Goal: Task Accomplishment & Management: Complete application form

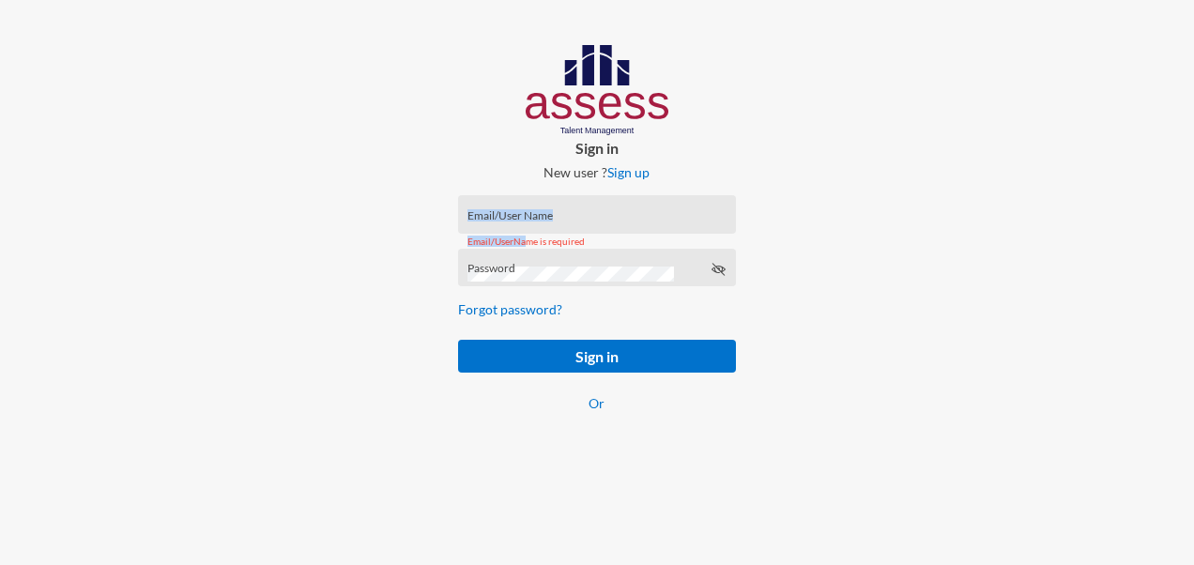
click at [519, 220] on div "Email/User Name Email/UserName is required" at bounding box center [597, 214] width 278 height 38
click at [518, 216] on input "Email/User Name" at bounding box center [596, 220] width 258 height 15
paste input "SPLSS10312"
type input "SPLSS10312"
click at [586, 264] on div "Password" at bounding box center [596, 272] width 258 height 28
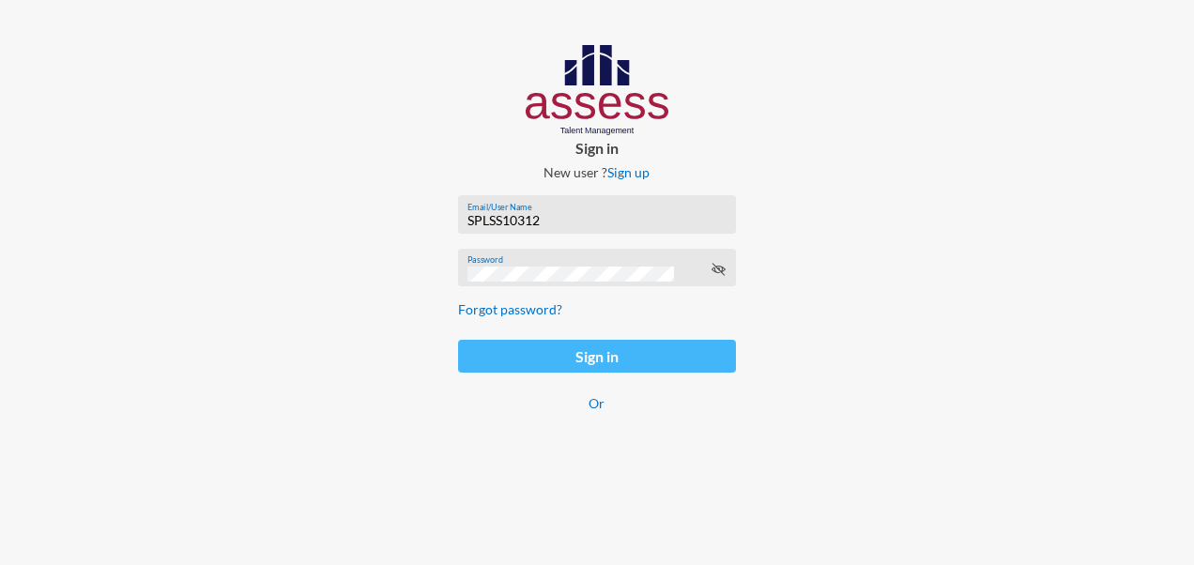
click at [585, 360] on button "Sign in" at bounding box center [597, 356] width 278 height 33
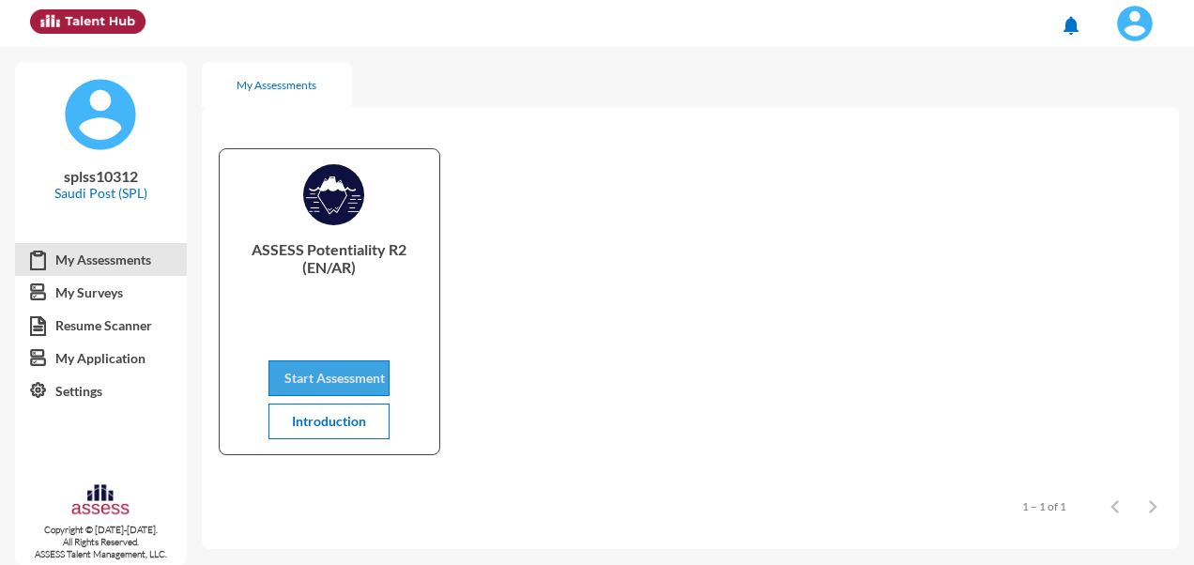
click at [306, 378] on span "Start Assessment" at bounding box center [334, 378] width 100 height 16
click at [1130, 36] on img at bounding box center [1135, 24] width 38 height 38
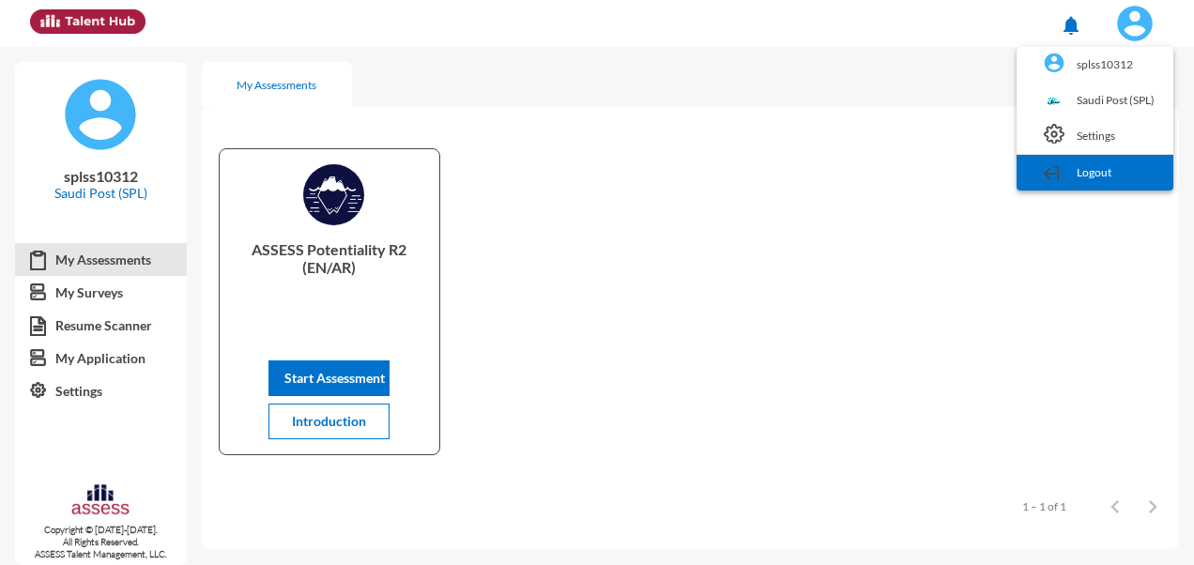
click at [1083, 161] on link "Logout" at bounding box center [1095, 173] width 138 height 36
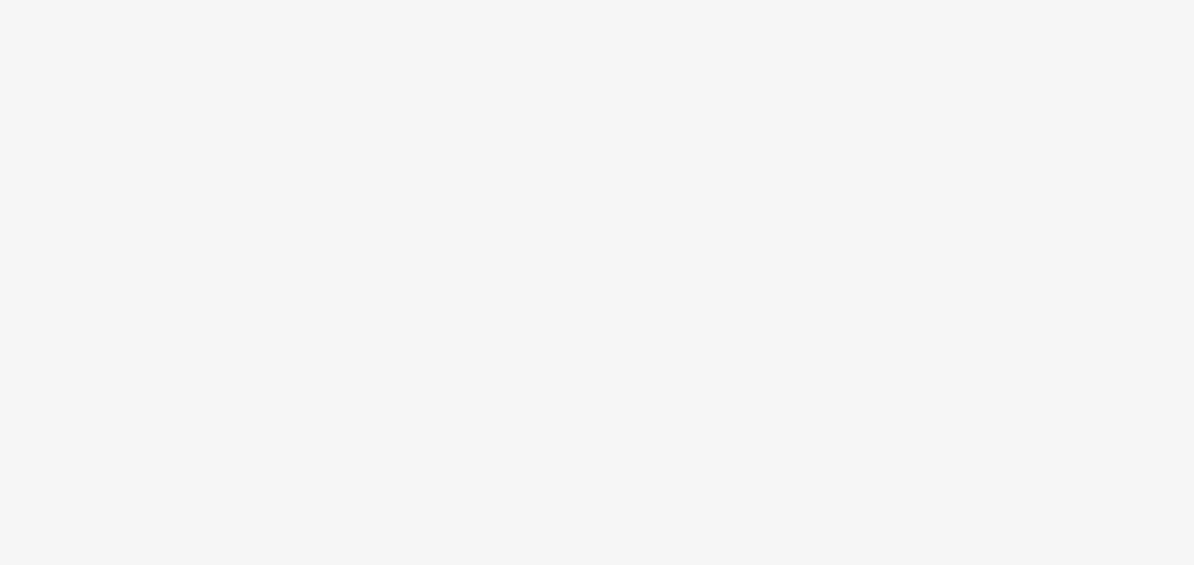
drag, startPoint x: 479, startPoint y: 109, endPoint x: 562, endPoint y: 3, distance: 135.0
click at [488, 0] on html at bounding box center [597, 0] width 1194 height 0
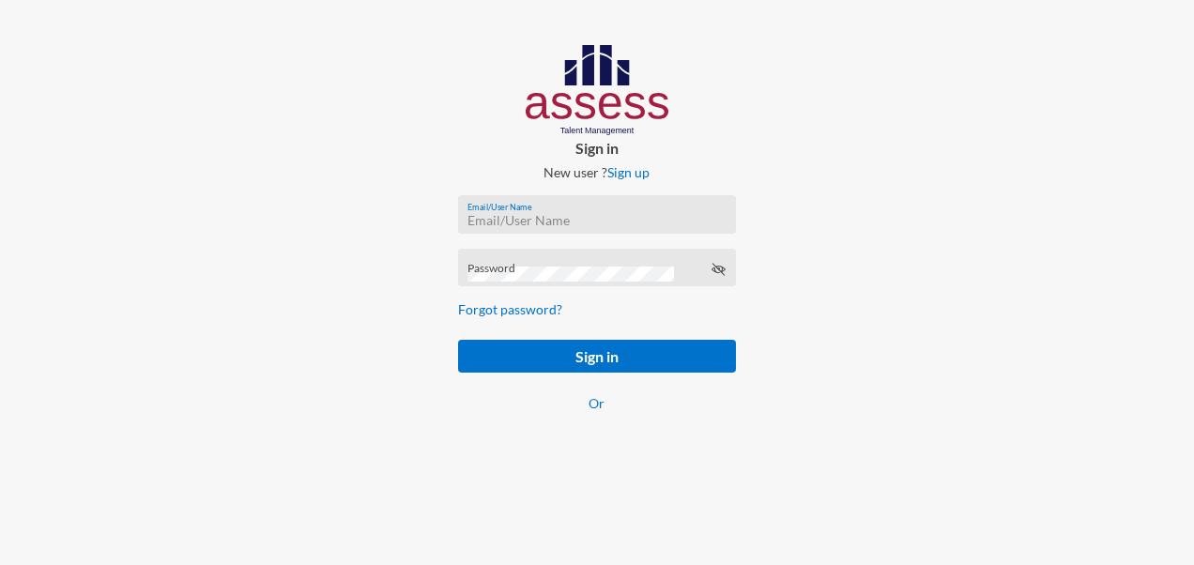
click at [561, 220] on input "Email/User Name" at bounding box center [596, 220] width 258 height 15
paste input "SPLSS10312"
type input "SPLSS10312"
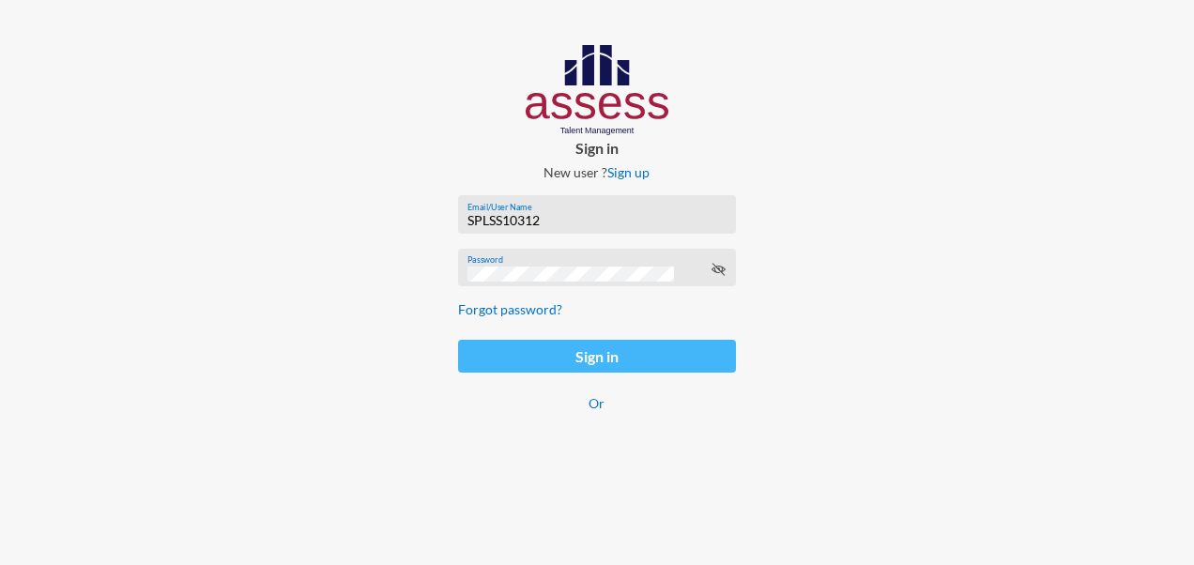
click at [515, 353] on button "Sign in" at bounding box center [597, 356] width 278 height 33
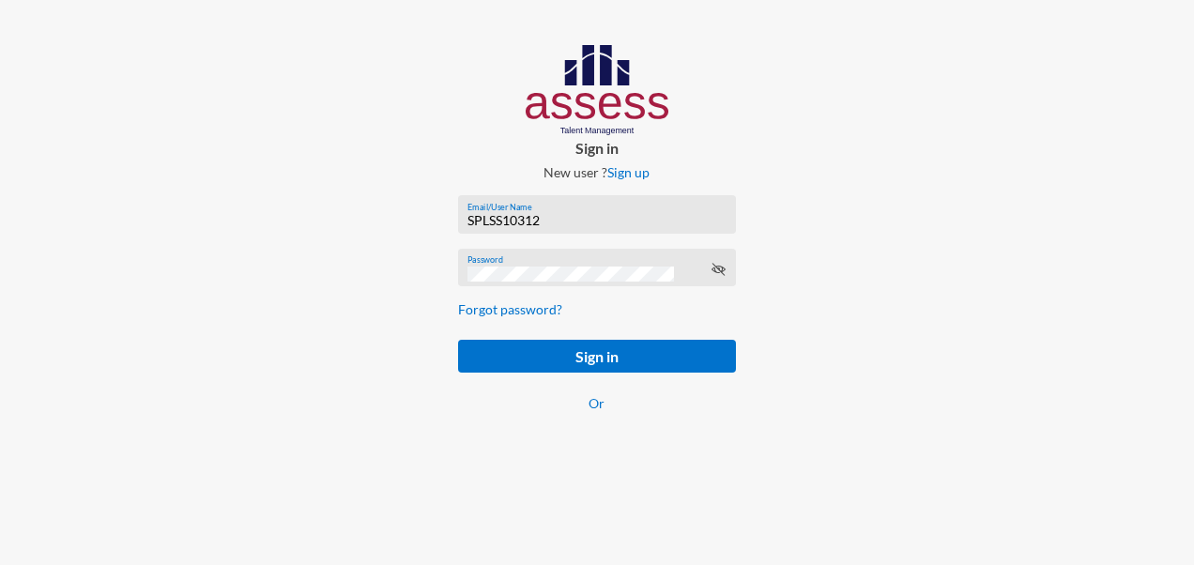
click at [541, 263] on div "Password" at bounding box center [596, 272] width 258 height 28
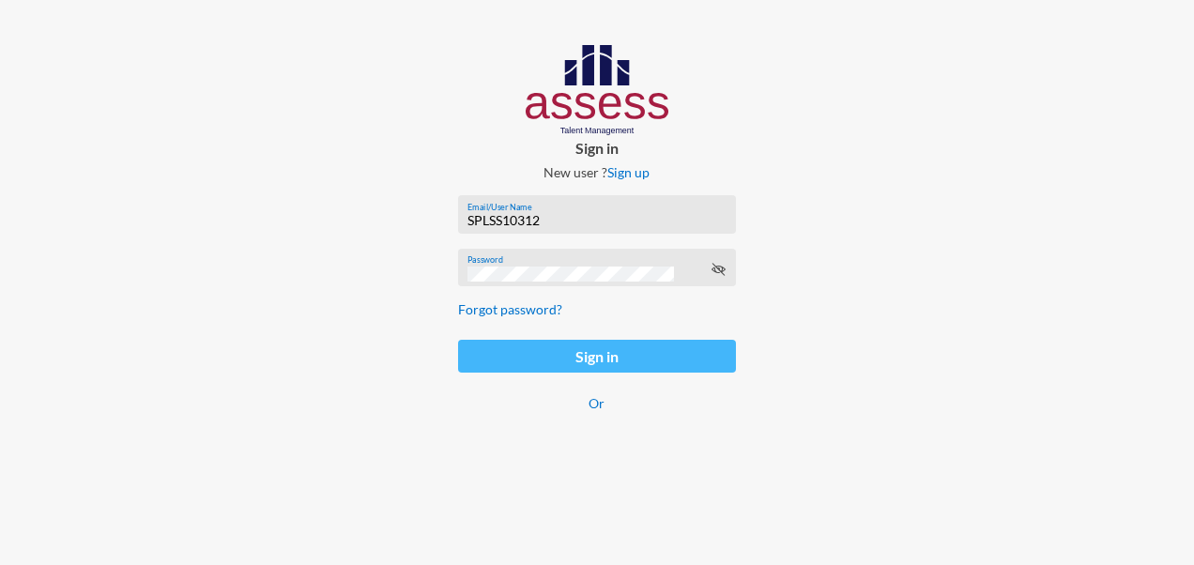
click at [544, 359] on button "Sign in" at bounding box center [597, 356] width 278 height 33
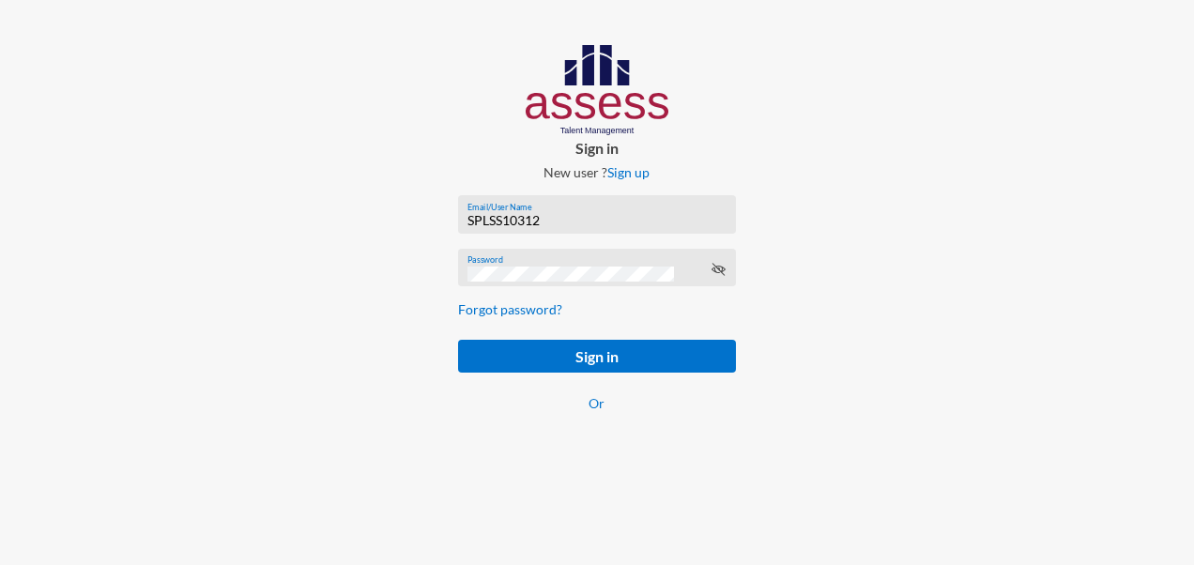
click at [734, 75] on div "Sign in New user ? Sign up SPLSS10312 Email/User Name Password Forgot password?…" at bounding box center [597, 247] width 398 height 494
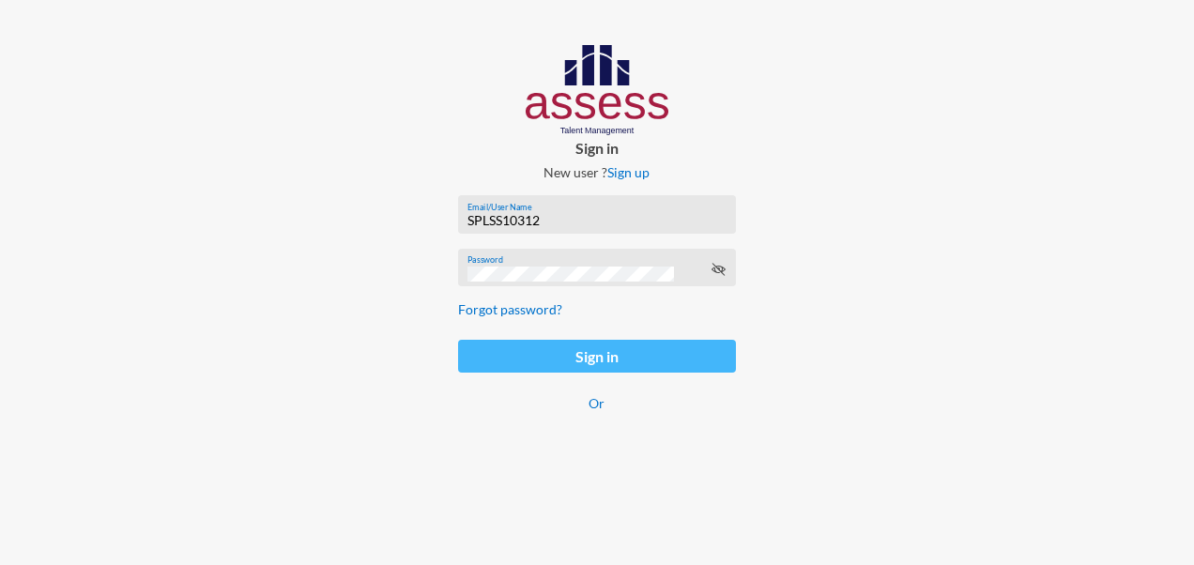
click at [589, 349] on button "Sign in" at bounding box center [597, 356] width 278 height 33
click at [494, 364] on button "Sign in" at bounding box center [597, 356] width 278 height 33
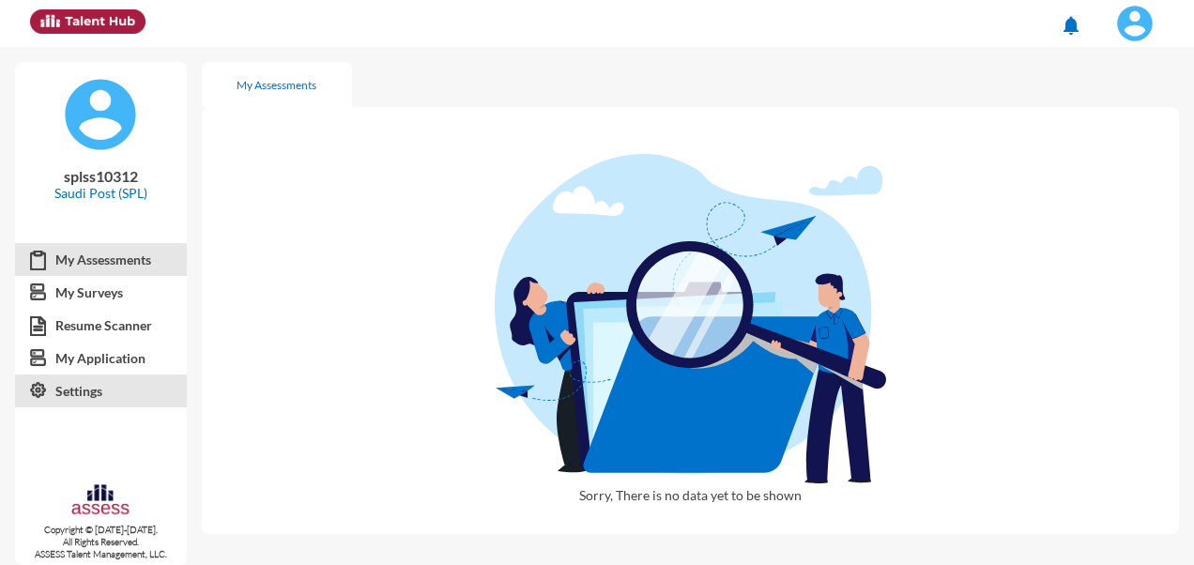
click at [86, 400] on link "Settings" at bounding box center [101, 391] width 172 height 34
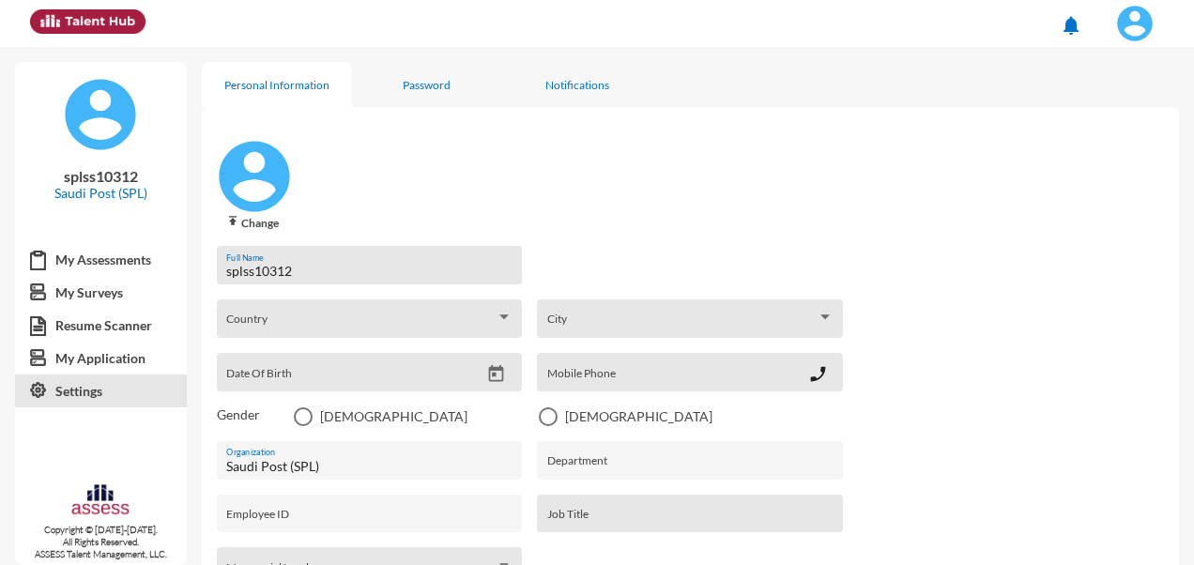
click at [1133, 26] on img at bounding box center [1135, 24] width 38 height 38
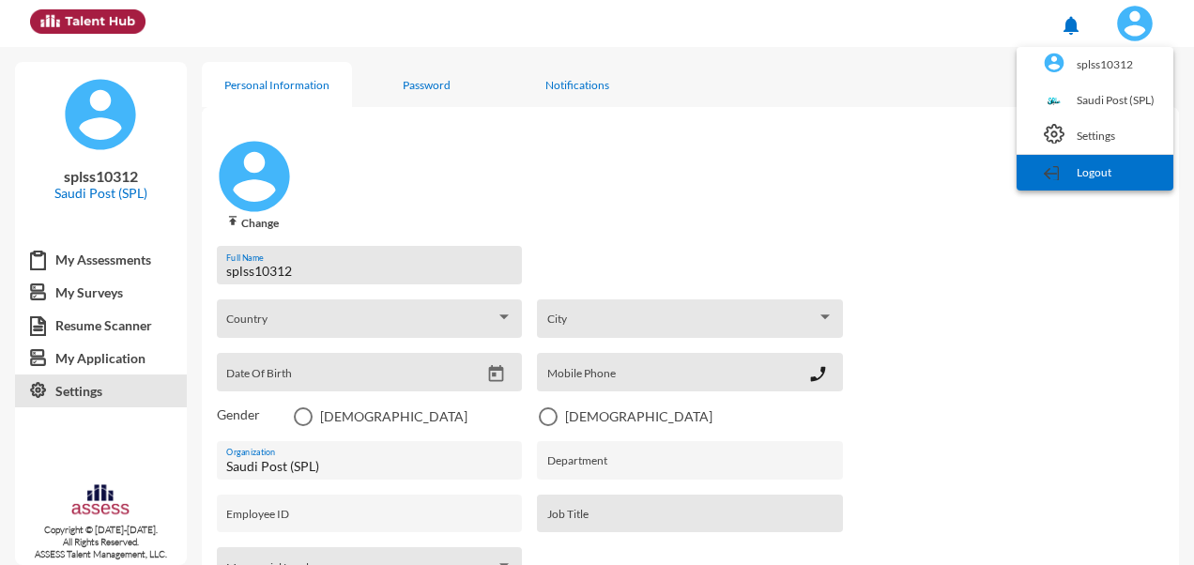
click at [1124, 163] on link "Logout" at bounding box center [1095, 173] width 138 height 36
